Goal: Find specific page/section: Find specific page/section

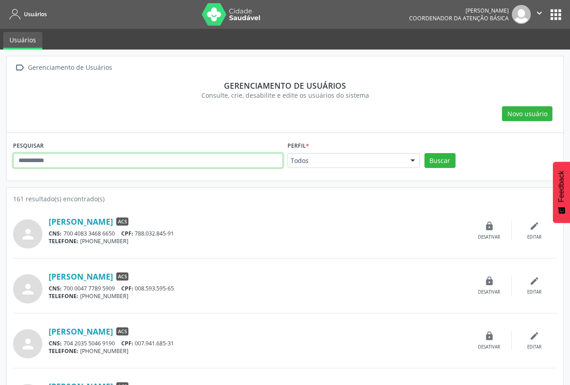
click at [150, 162] on input "text" at bounding box center [148, 160] width 270 height 15
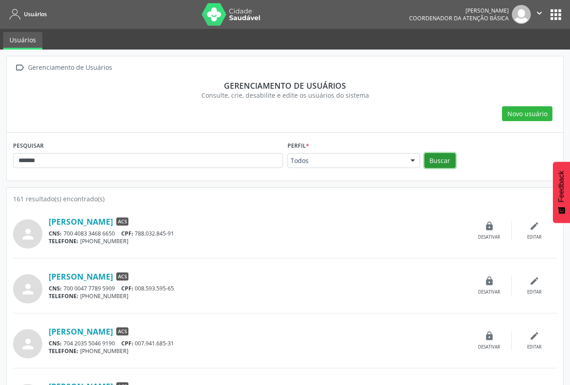
click at [444, 158] on button "Buscar" at bounding box center [439, 160] width 31 height 15
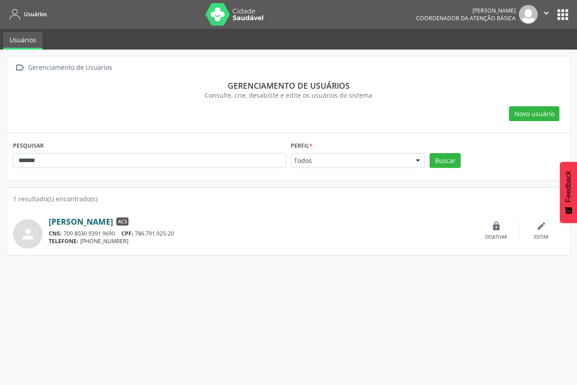
click at [90, 221] on link "[PERSON_NAME]" at bounding box center [81, 222] width 64 height 10
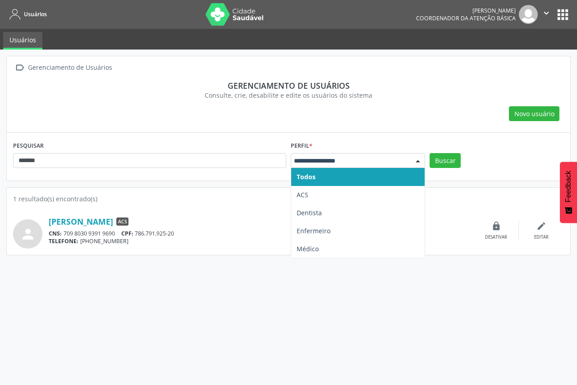
click at [409, 162] on div at bounding box center [358, 160] width 134 height 15
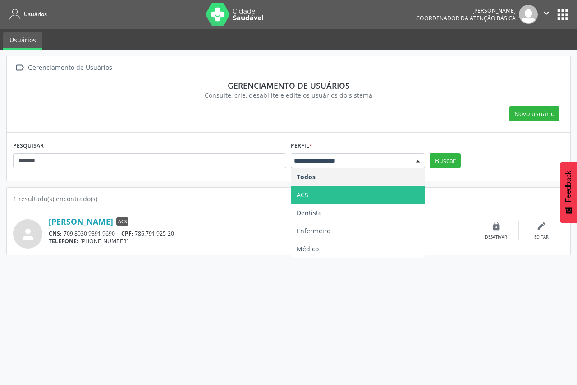
click at [394, 195] on span "ACS" at bounding box center [357, 195] width 133 height 18
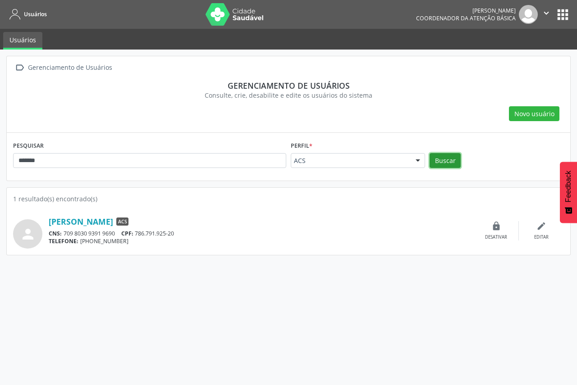
click at [436, 163] on button "Buscar" at bounding box center [444, 160] width 31 height 15
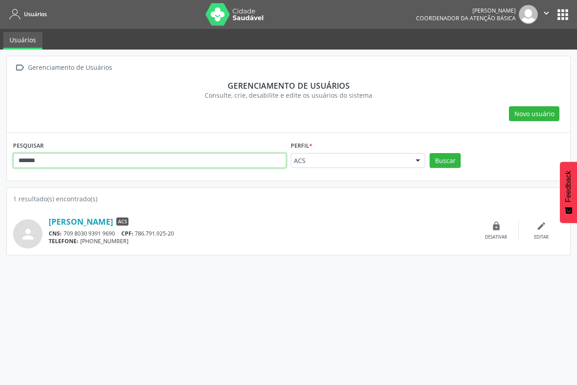
drag, startPoint x: 116, startPoint y: 161, endPoint x: 0, endPoint y: 160, distance: 116.2
click at [0, 160] on div " Gerenciamento de Usuários Gerenciamento de usuários Consulte, crie, desabilit…" at bounding box center [288, 218] width 577 height 336
click at [429, 153] on button "Buscar" at bounding box center [444, 160] width 31 height 15
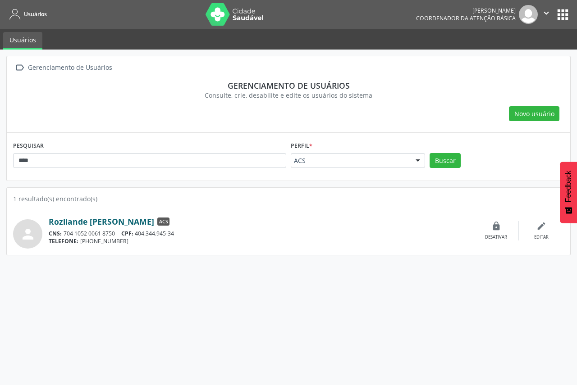
click at [127, 218] on link "Rozilande [PERSON_NAME]" at bounding box center [101, 222] width 105 height 10
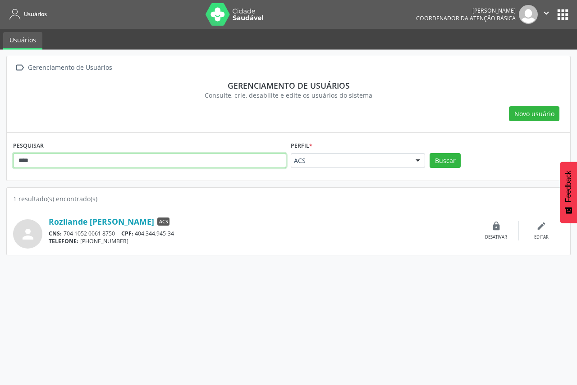
drag, startPoint x: 89, startPoint y: 160, endPoint x: 0, endPoint y: 160, distance: 88.7
click at [0, 160] on div " Gerenciamento de Usuários Gerenciamento de usuários Consulte, crie, desabilit…" at bounding box center [288, 218] width 577 height 336
type input "**********"
click at [429, 153] on button "Buscar" at bounding box center [444, 160] width 31 height 15
